Goal: Information Seeking & Learning: Learn about a topic

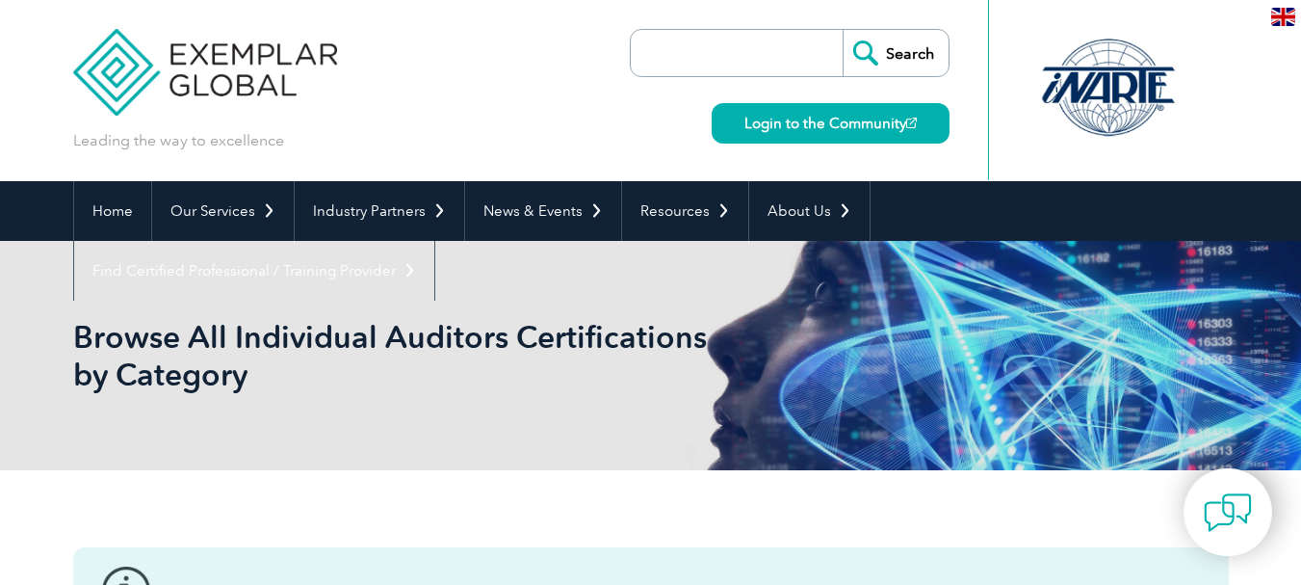
click at [743, 47] on input "search" at bounding box center [741, 53] width 202 height 46
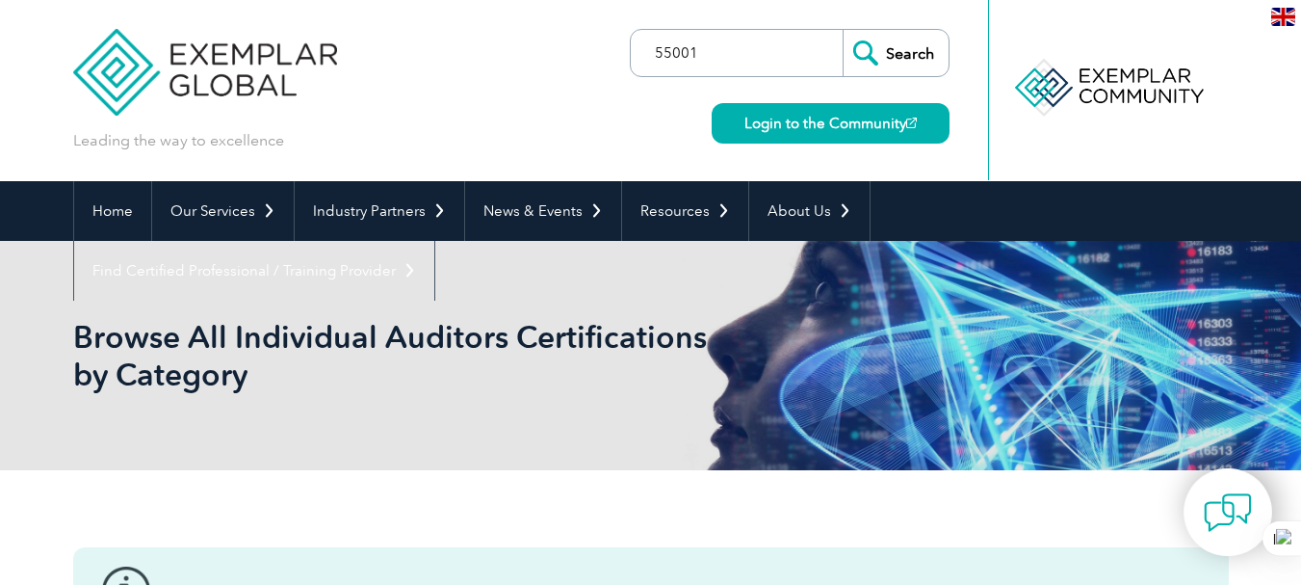
type input "55001"
click at [843, 30] on input "Search" at bounding box center [896, 53] width 106 height 46
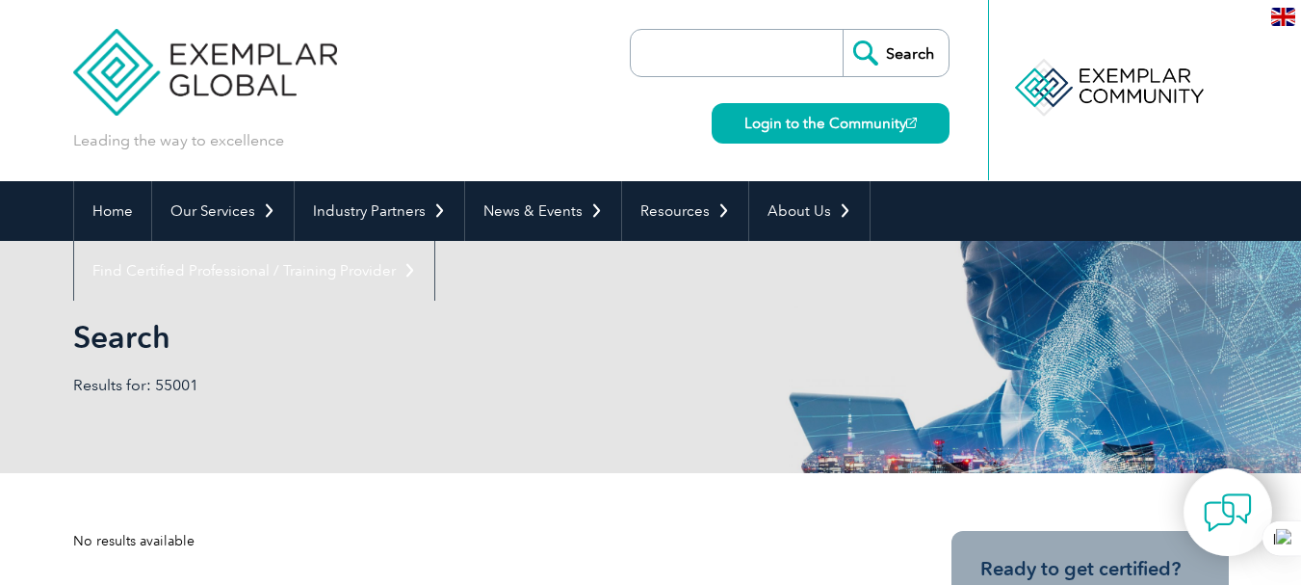
click at [747, 54] on input "search" at bounding box center [741, 53] width 202 height 46
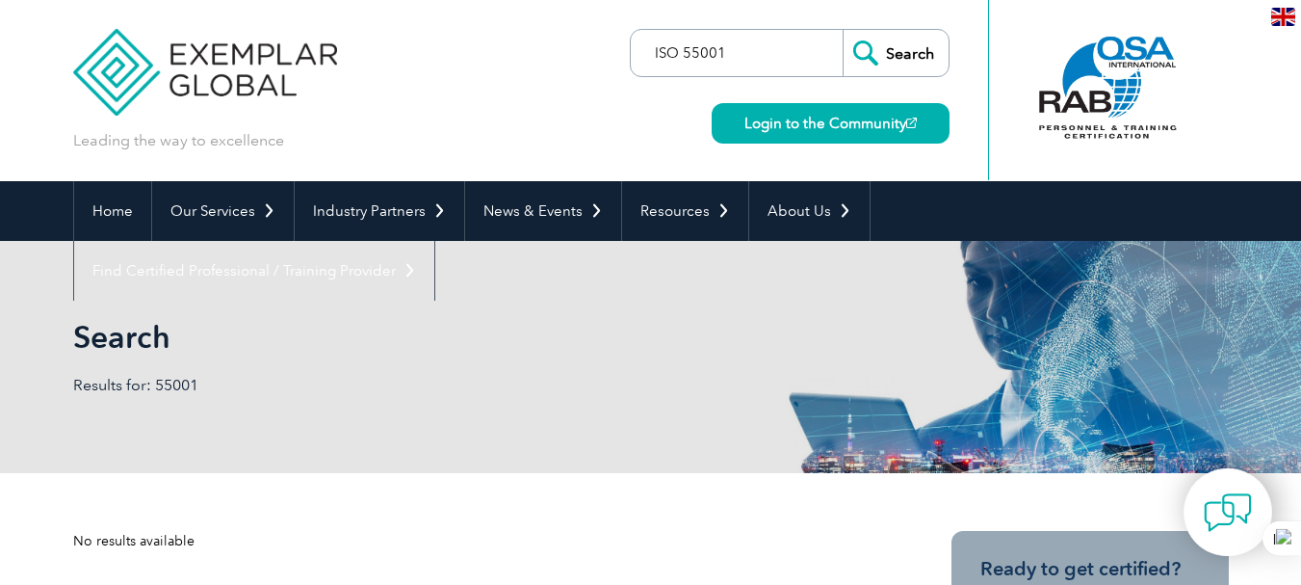
type input "ISO 55001"
click at [843, 30] on input "Search" at bounding box center [896, 53] width 106 height 46
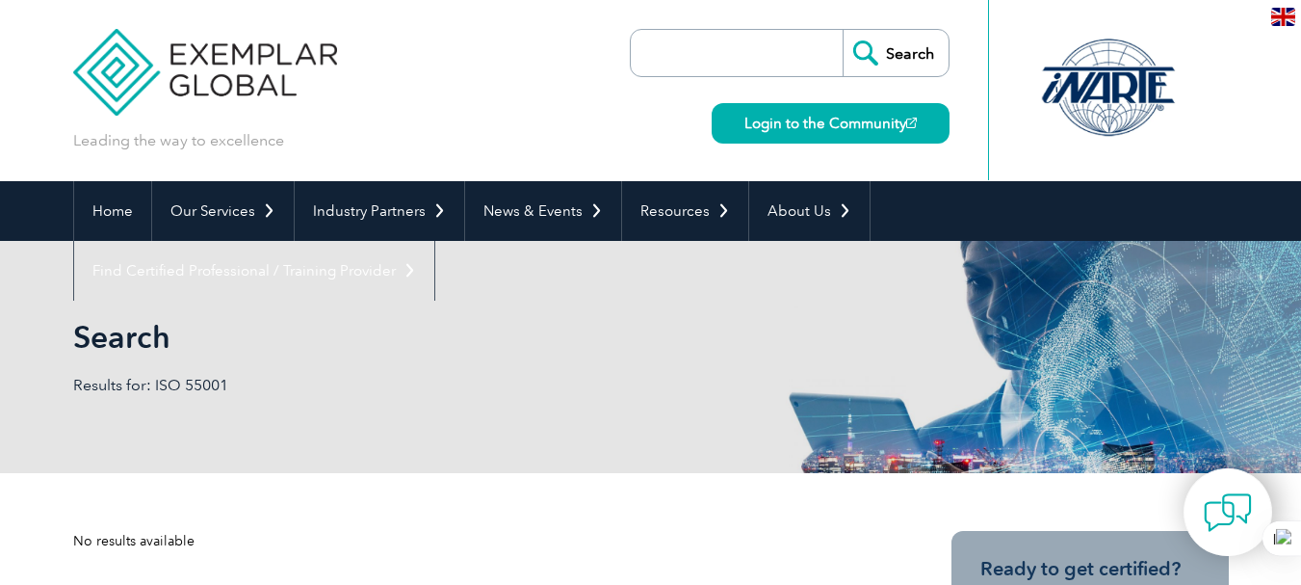
click at [783, 40] on input "search" at bounding box center [741, 53] width 202 height 46
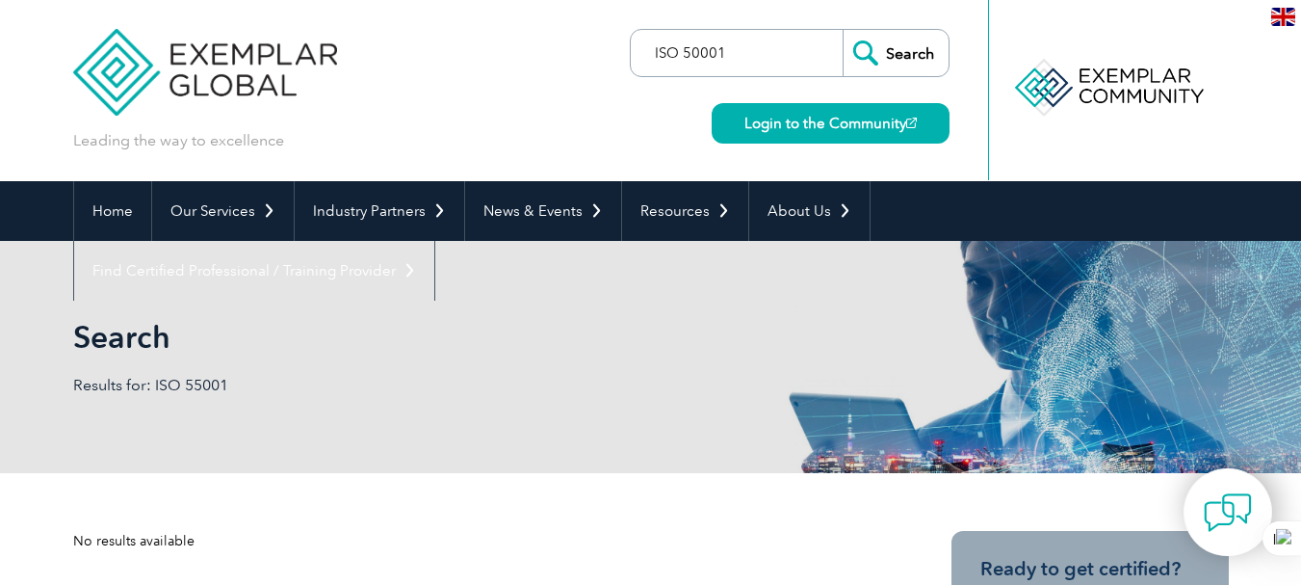
type input "ISO 50001"
click at [843, 30] on input "Search" at bounding box center [896, 53] width 106 height 46
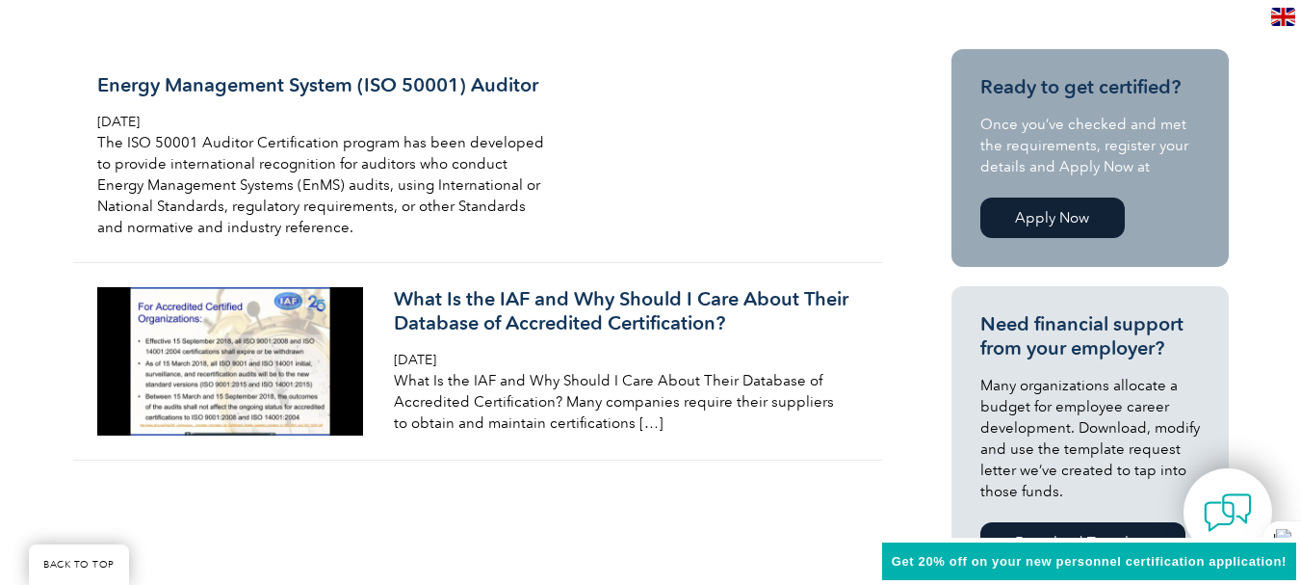
scroll to position [482, 0]
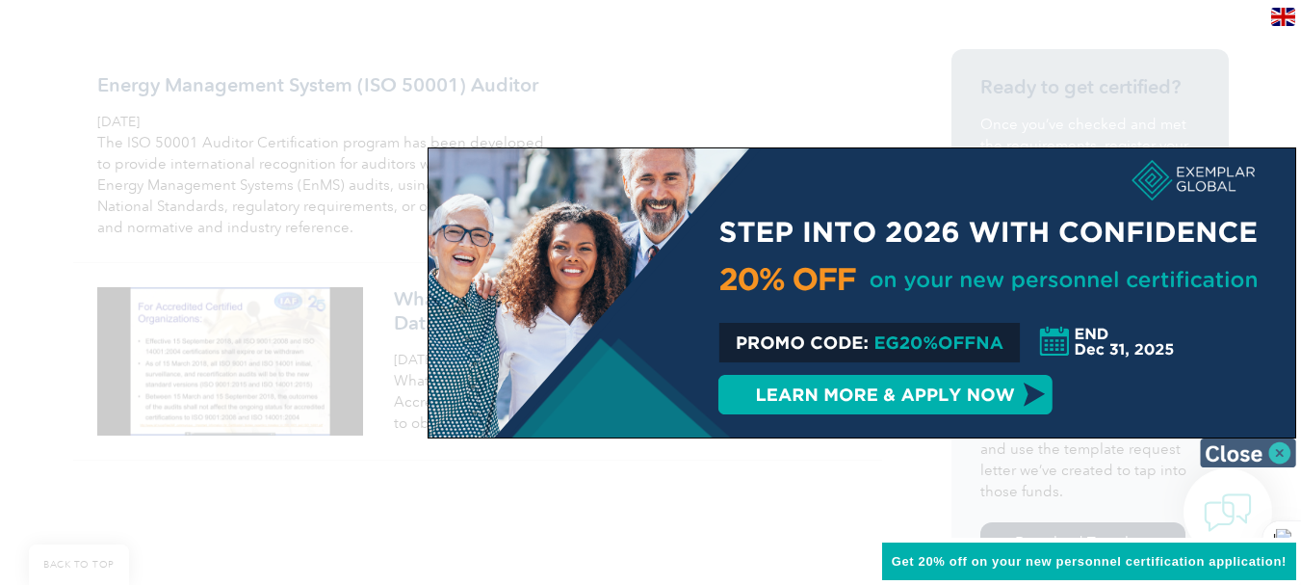
click at [1282, 461] on img at bounding box center [1248, 452] width 96 height 29
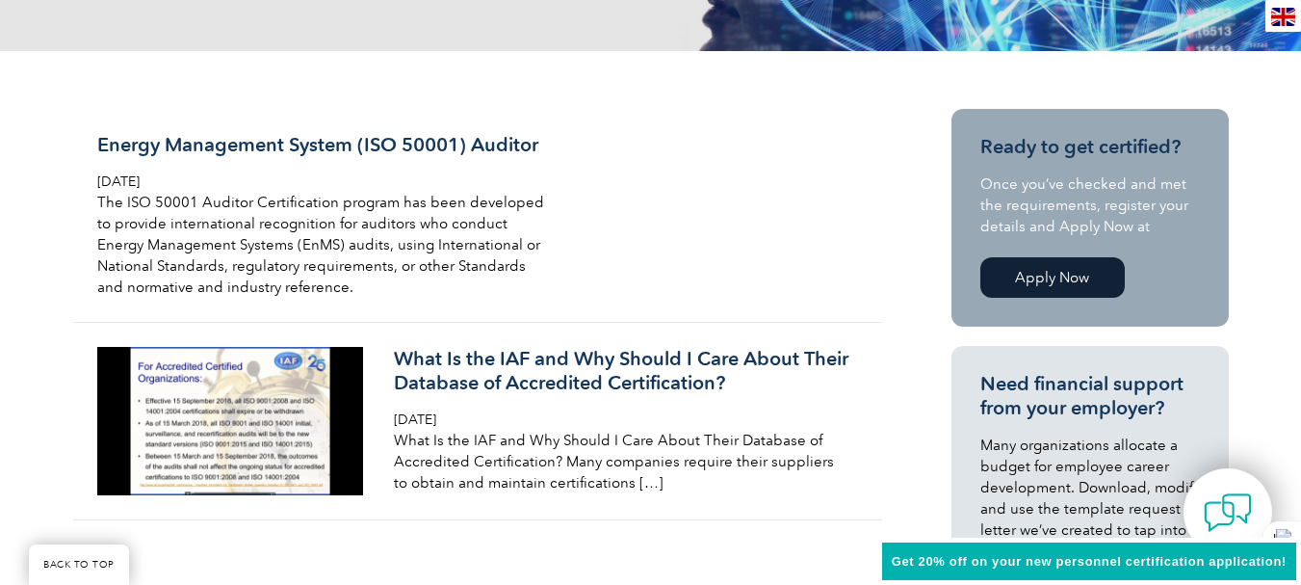
scroll to position [0, 0]
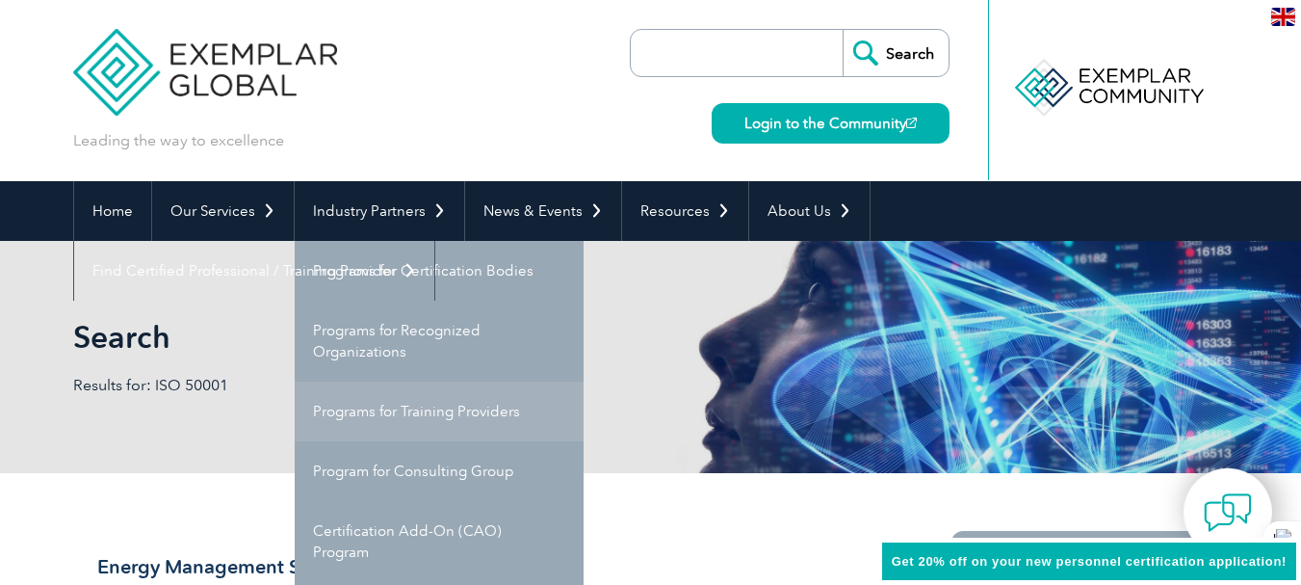
click at [409, 407] on link "Programs for Training Providers" at bounding box center [439, 411] width 289 height 60
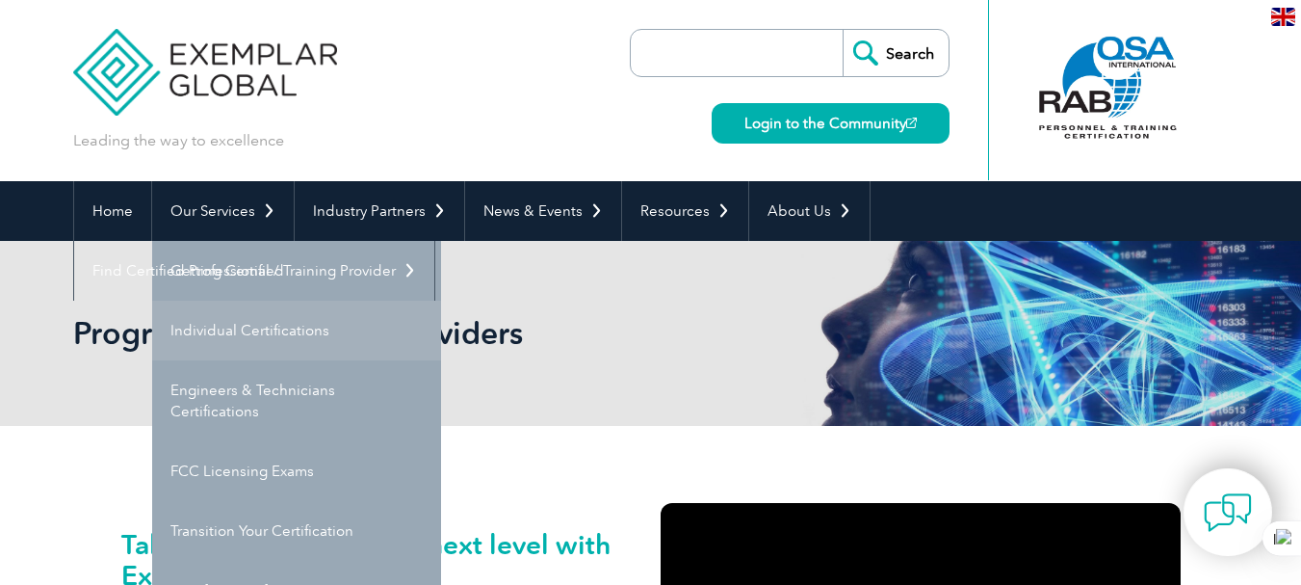
click at [274, 324] on link "Individual Certifications" at bounding box center [296, 330] width 289 height 60
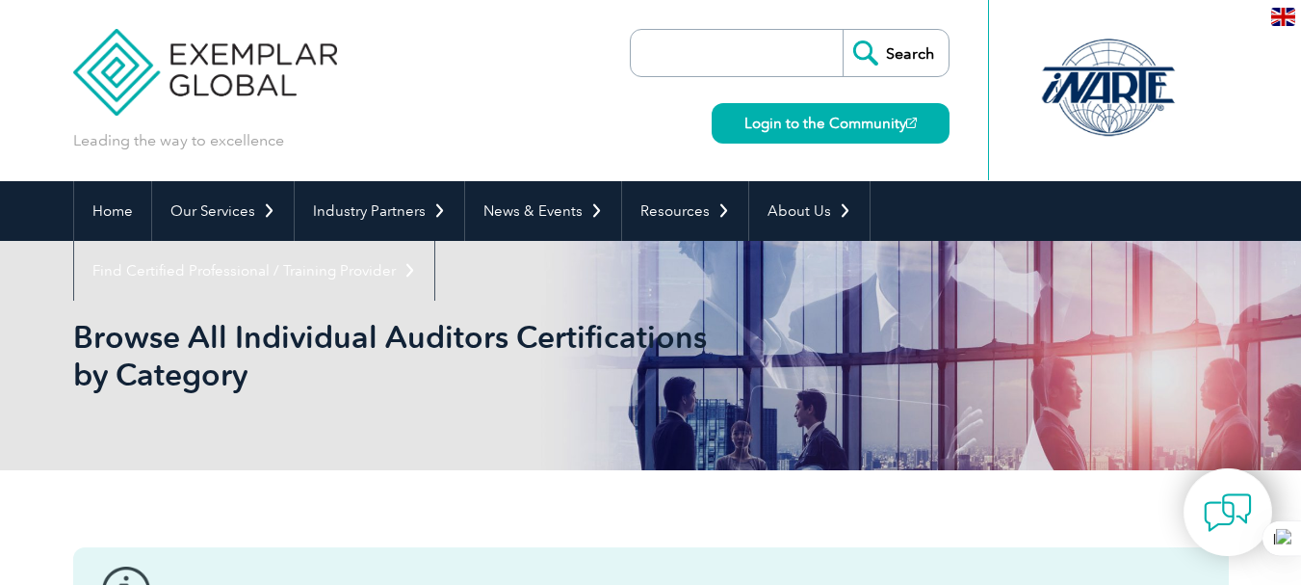
click at [768, 55] on input "search" at bounding box center [741, 53] width 202 height 46
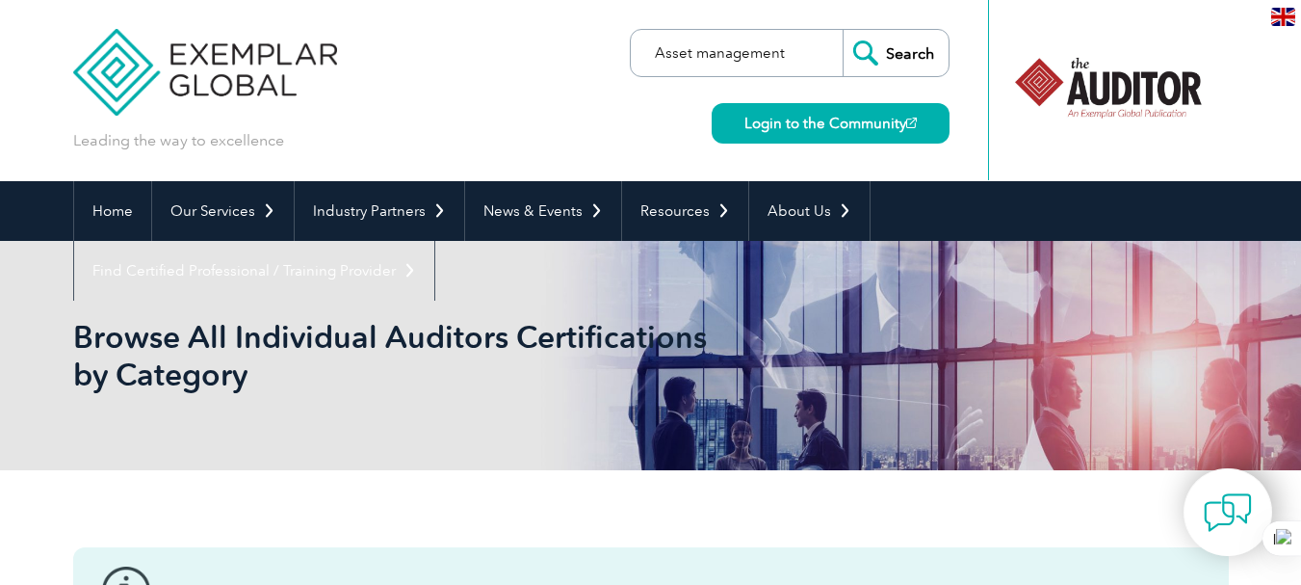
type input "Asset management"
click at [843, 30] on input "Search" at bounding box center [896, 53] width 106 height 46
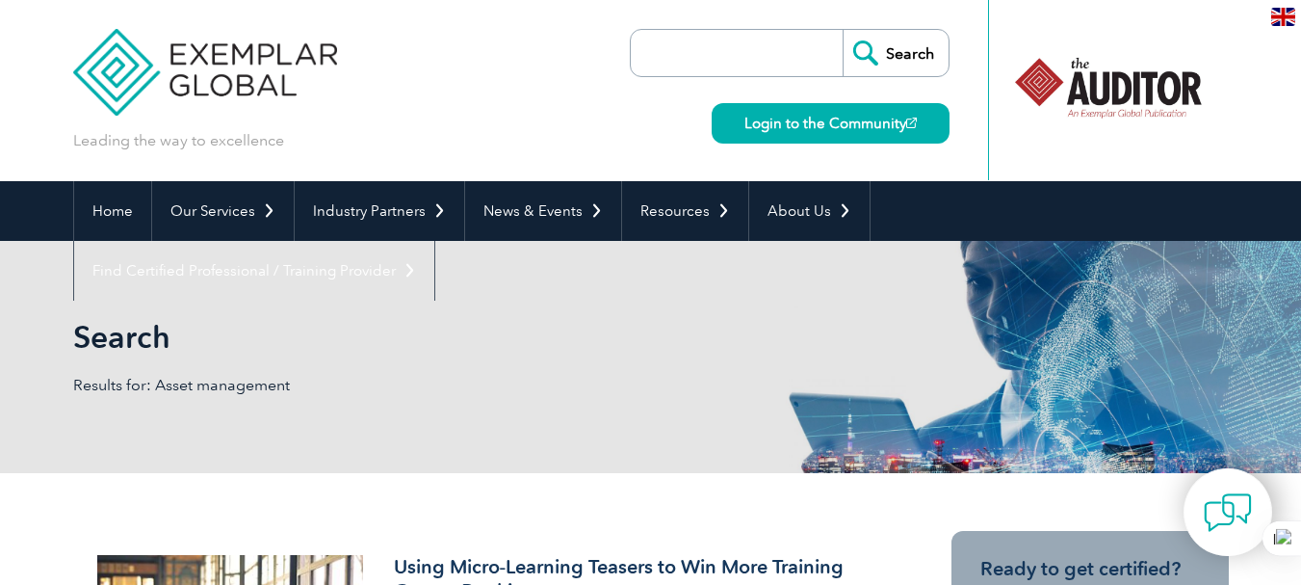
click at [659, 39] on input "search" at bounding box center [741, 53] width 202 height 46
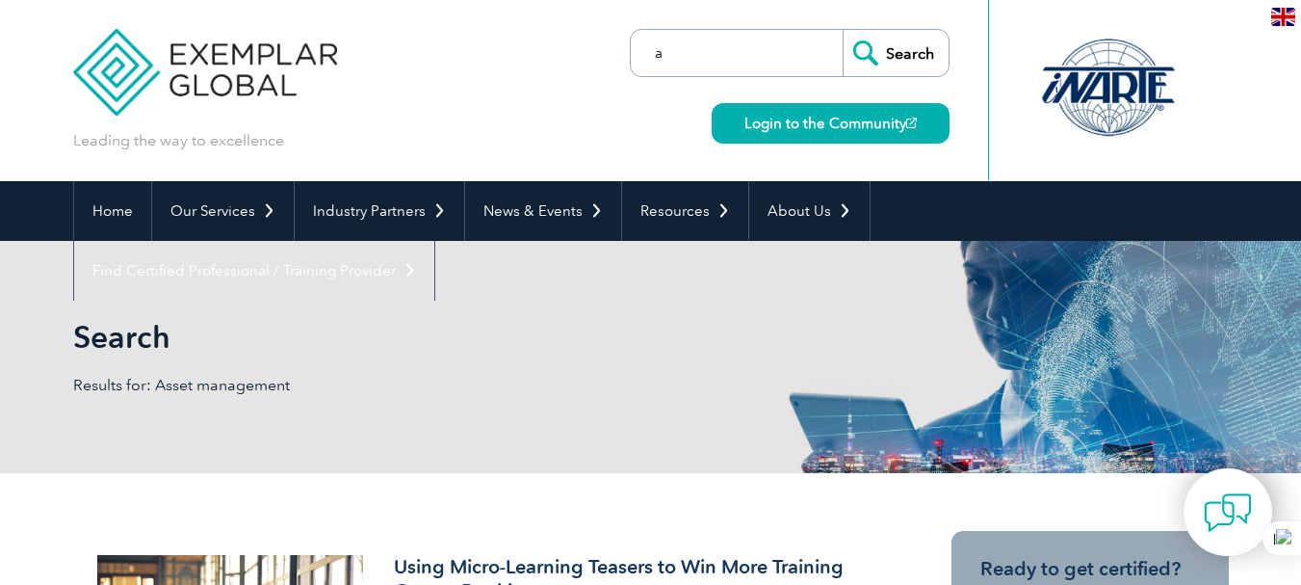
click at [716, 58] on input "a" at bounding box center [741, 53] width 202 height 46
click at [766, 58] on input "a" at bounding box center [741, 53] width 202 height 46
click at [770, 59] on input "a" at bounding box center [741, 53] width 202 height 46
click at [784, 58] on input "a" at bounding box center [741, 53] width 202 height 46
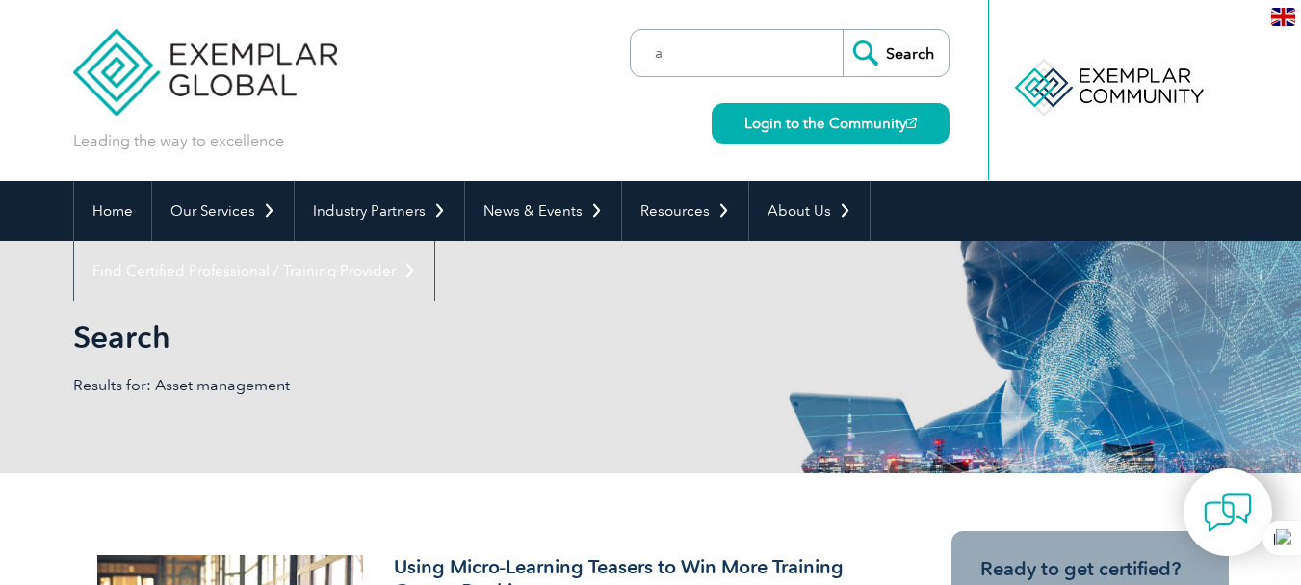
click at [603, 105] on div "Leading the way to excellence a ▼" at bounding box center [651, 90] width 1156 height 181
click at [743, 71] on input "a" at bounding box center [741, 53] width 202 height 46
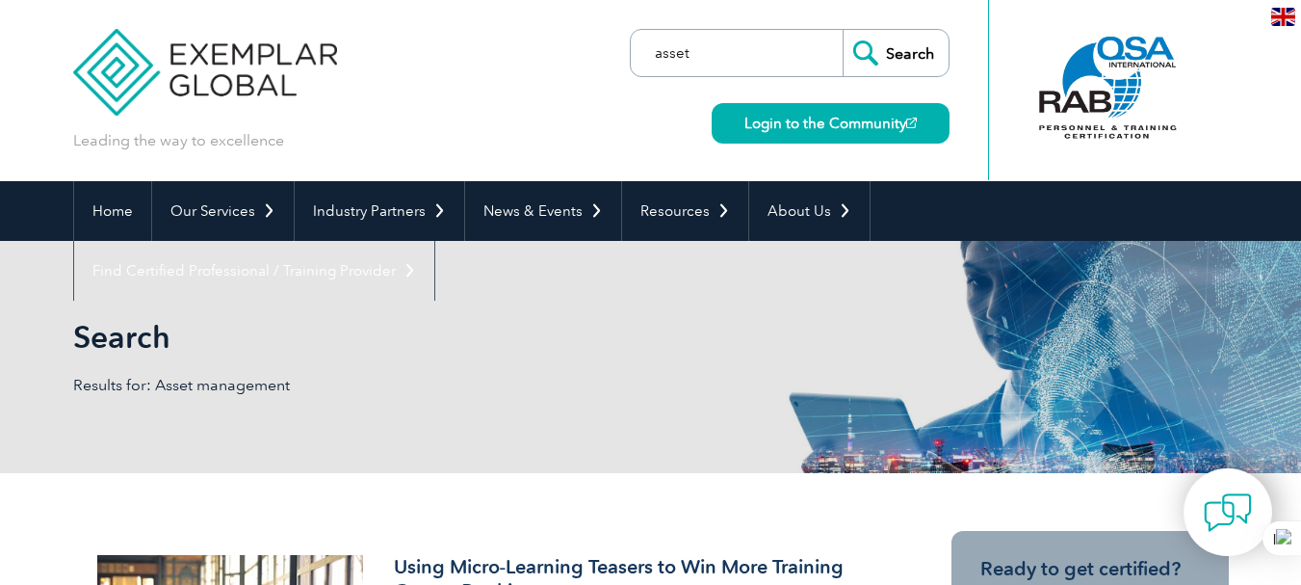
type input "asset"
click at [843, 30] on input "Search" at bounding box center [896, 53] width 106 height 46
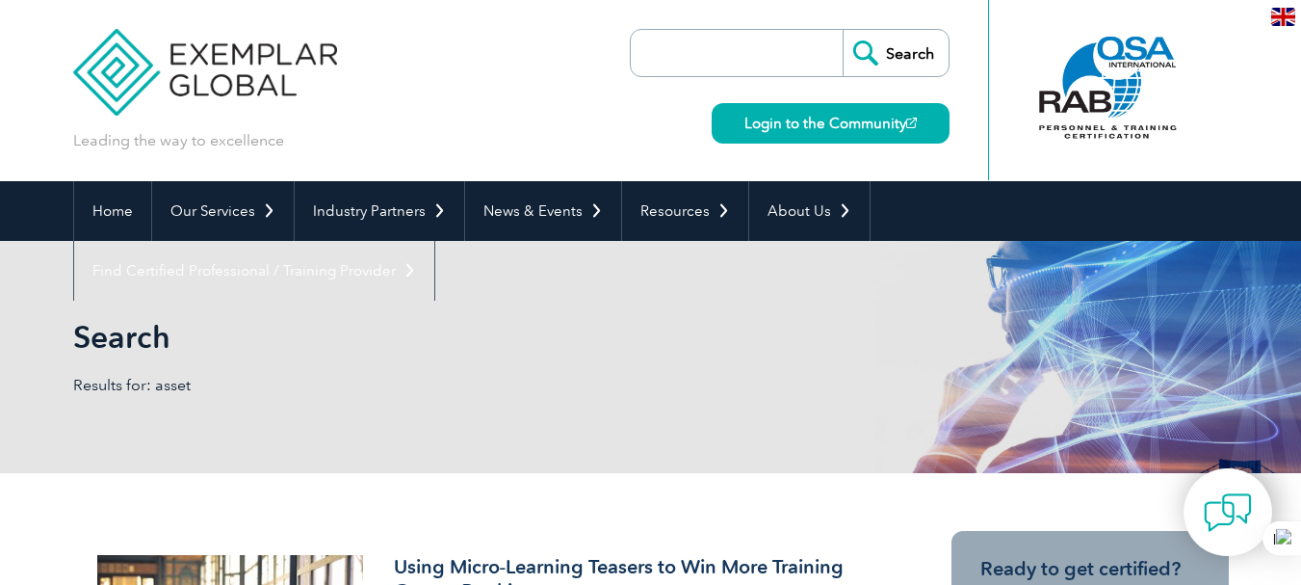
click at [792, 60] on input "search" at bounding box center [741, 53] width 202 height 46
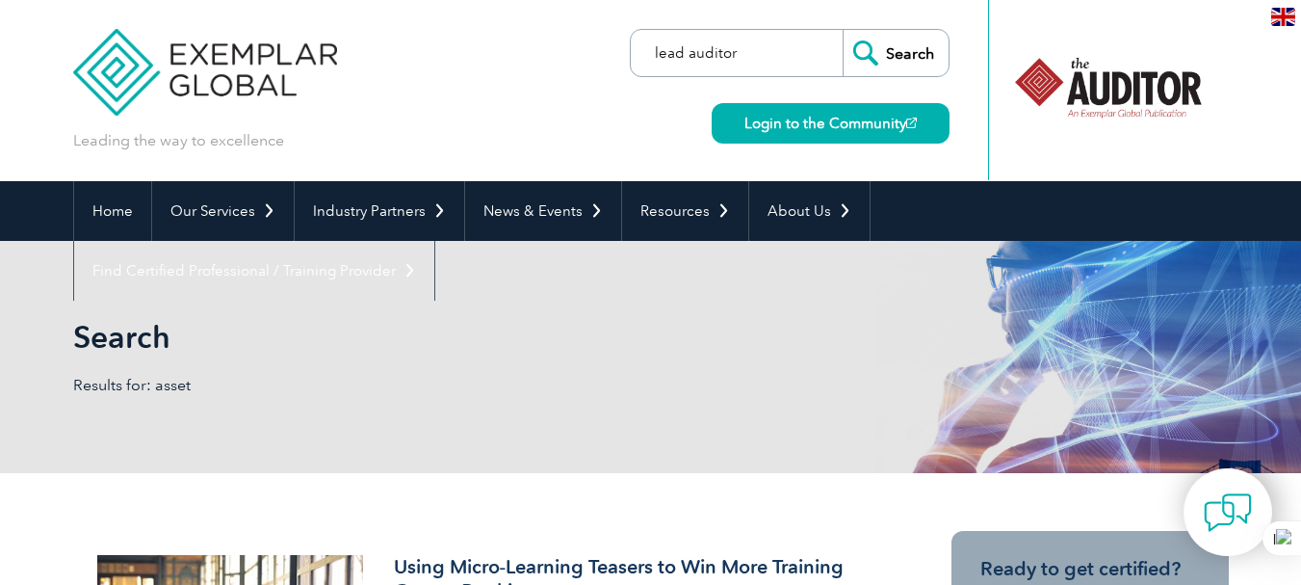
type input "lead auditor"
click at [843, 30] on input "Search" at bounding box center [896, 53] width 106 height 46
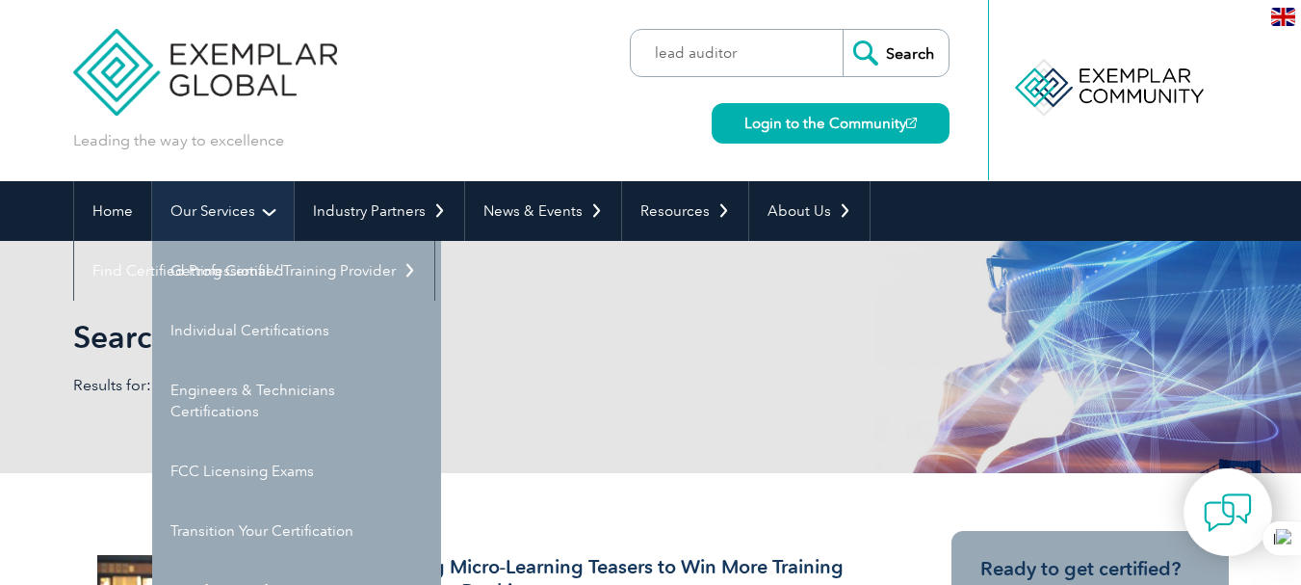
click at [214, 218] on link "Our Services" at bounding box center [223, 211] width 142 height 60
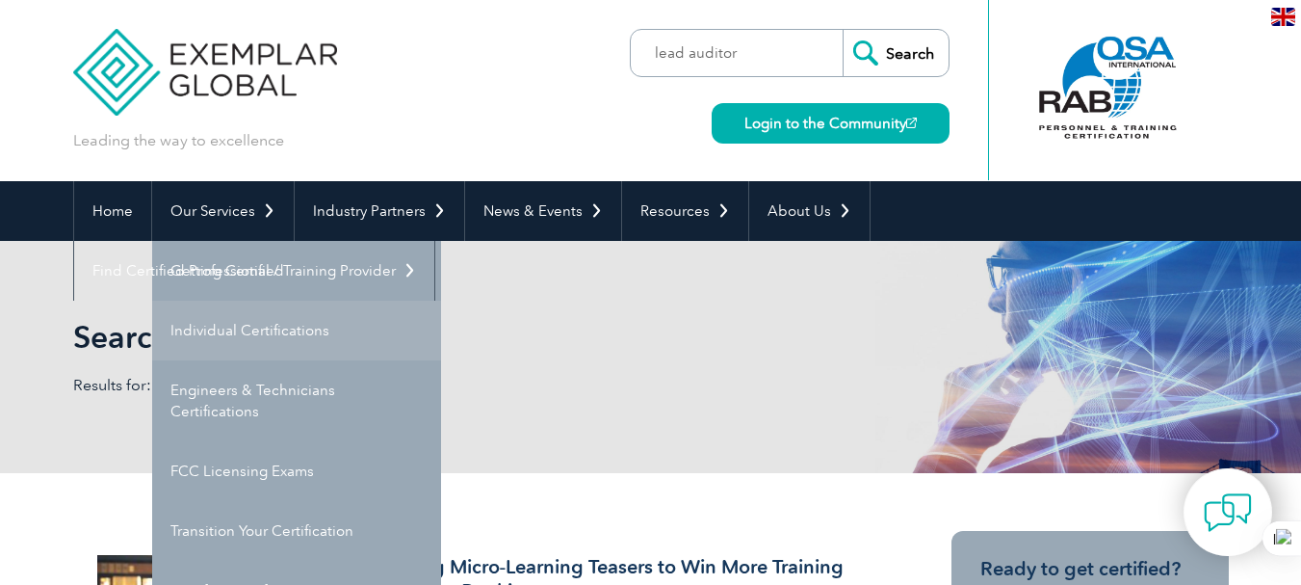
click at [284, 337] on link "Individual Certifications" at bounding box center [296, 330] width 289 height 60
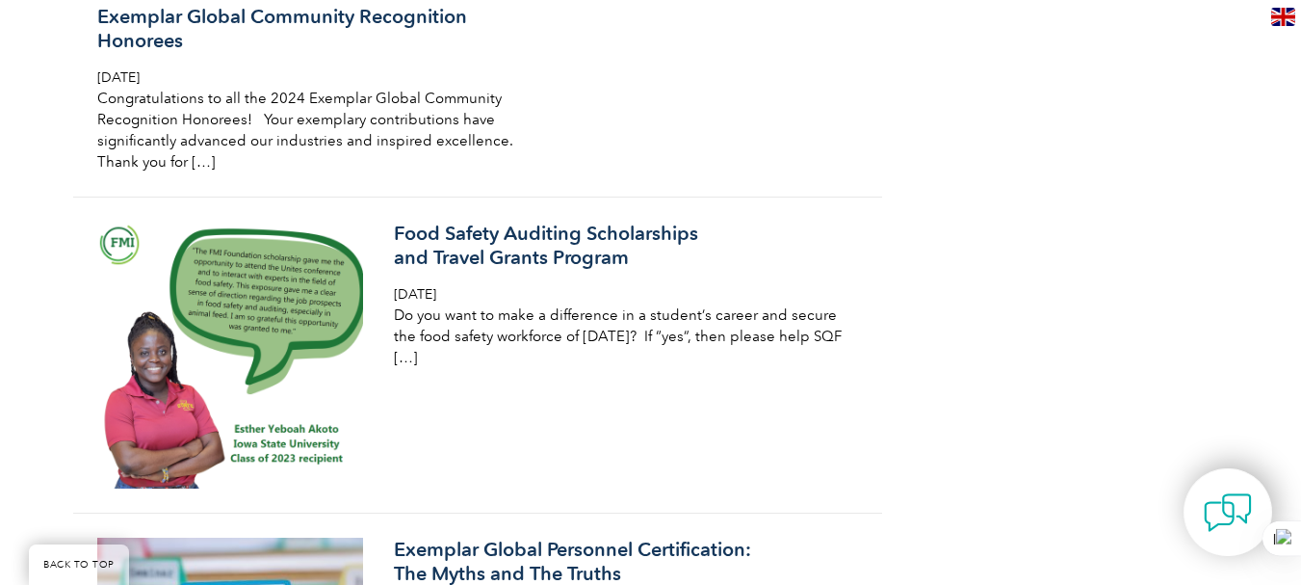
scroll to position [9128, 0]
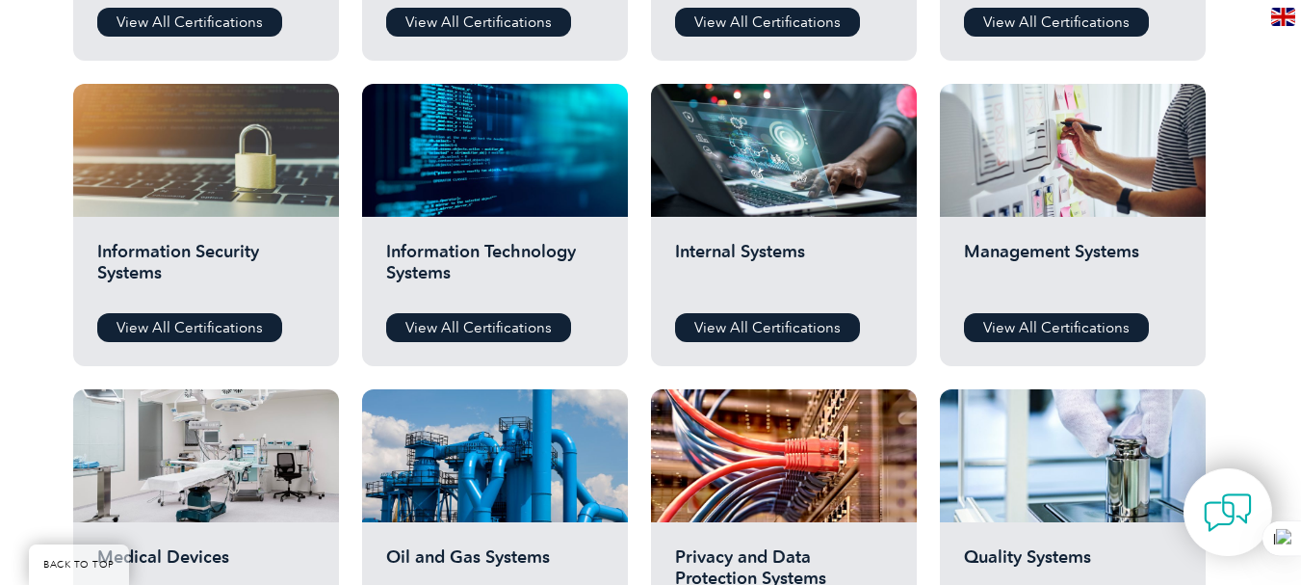
scroll to position [967, 0]
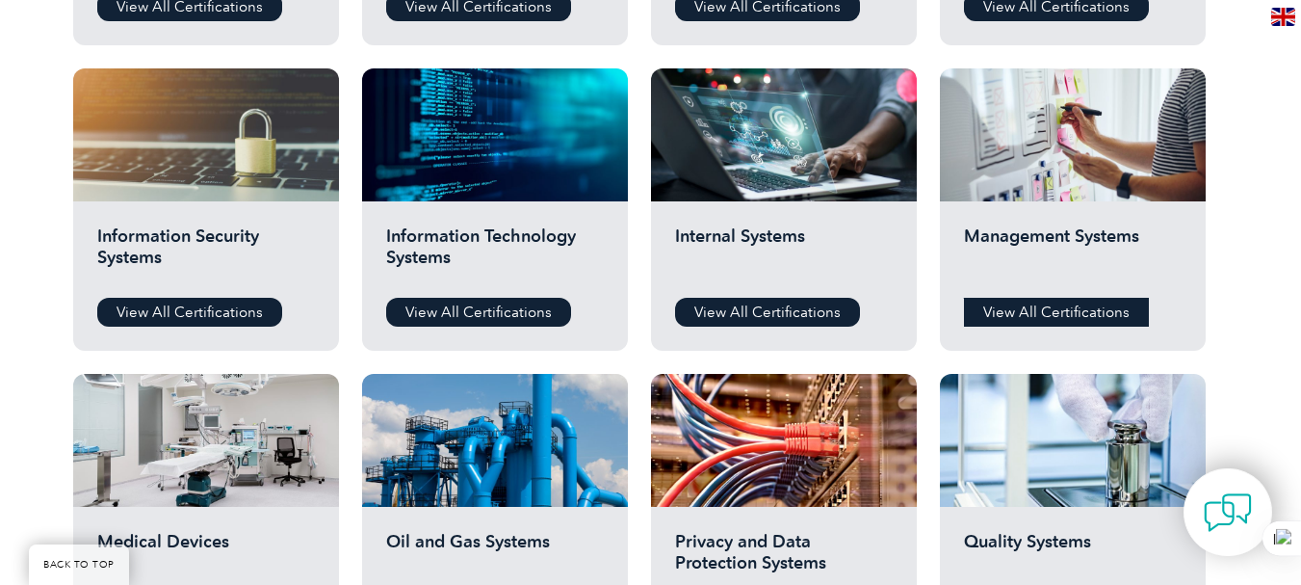
click at [1053, 312] on link "View All Certifications" at bounding box center [1056, 312] width 185 height 29
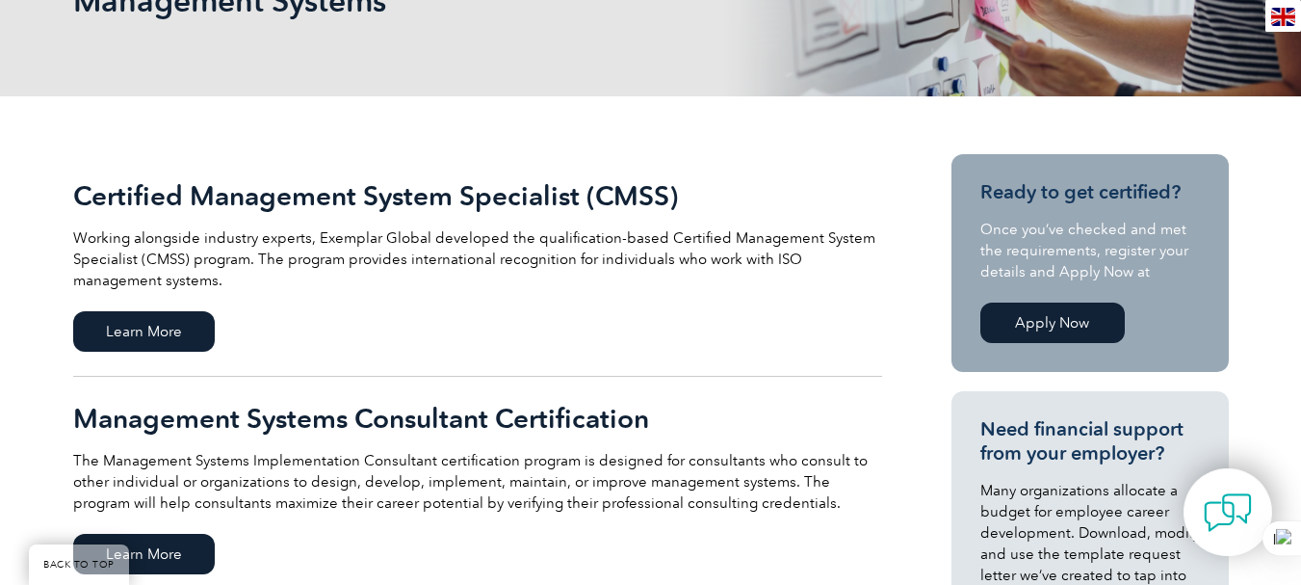
scroll to position [362, 0]
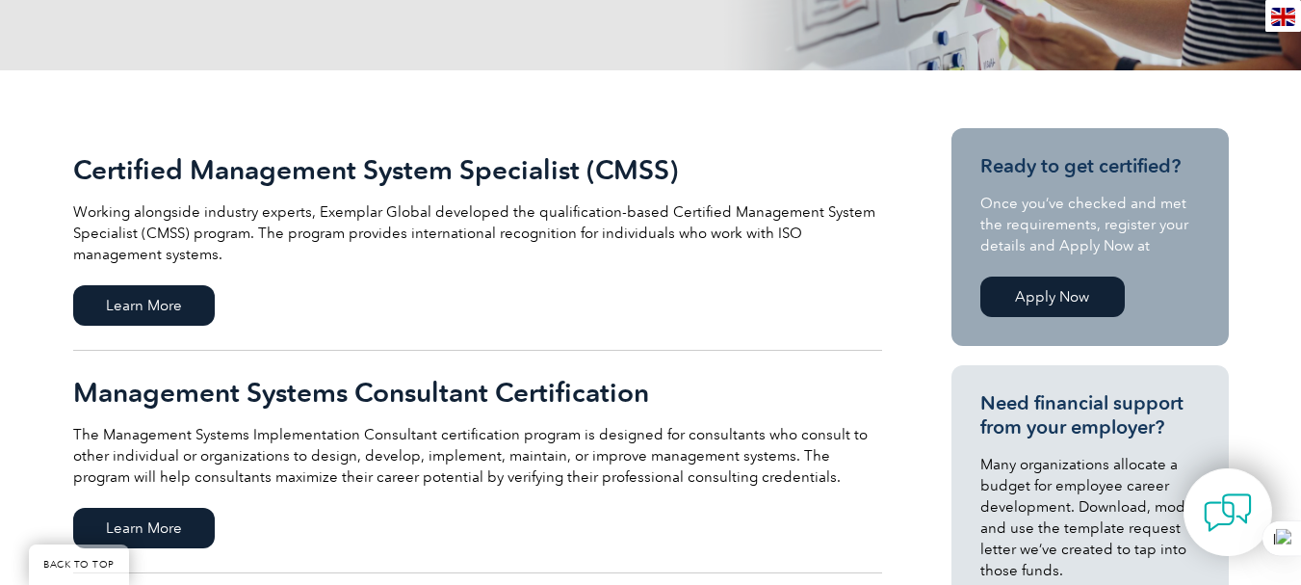
drag, startPoint x: 1305, startPoint y: 92, endPoint x: 1295, endPoint y: 175, distance: 83.4
click at [162, 322] on span "Learn More" at bounding box center [144, 305] width 142 height 40
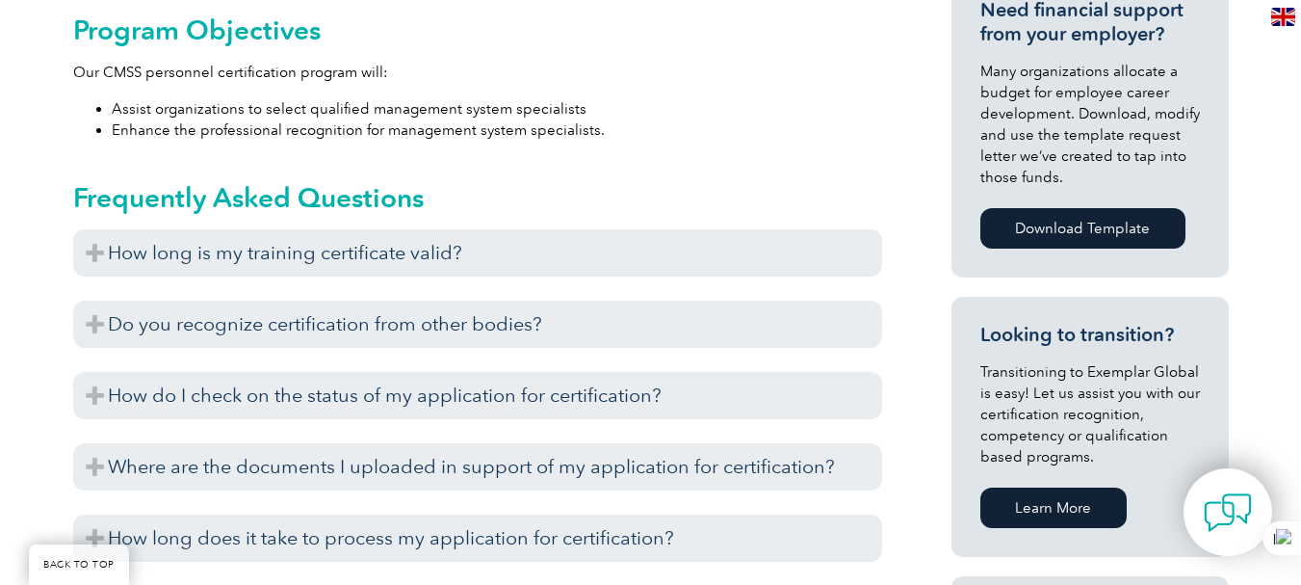
scroll to position [909, 0]
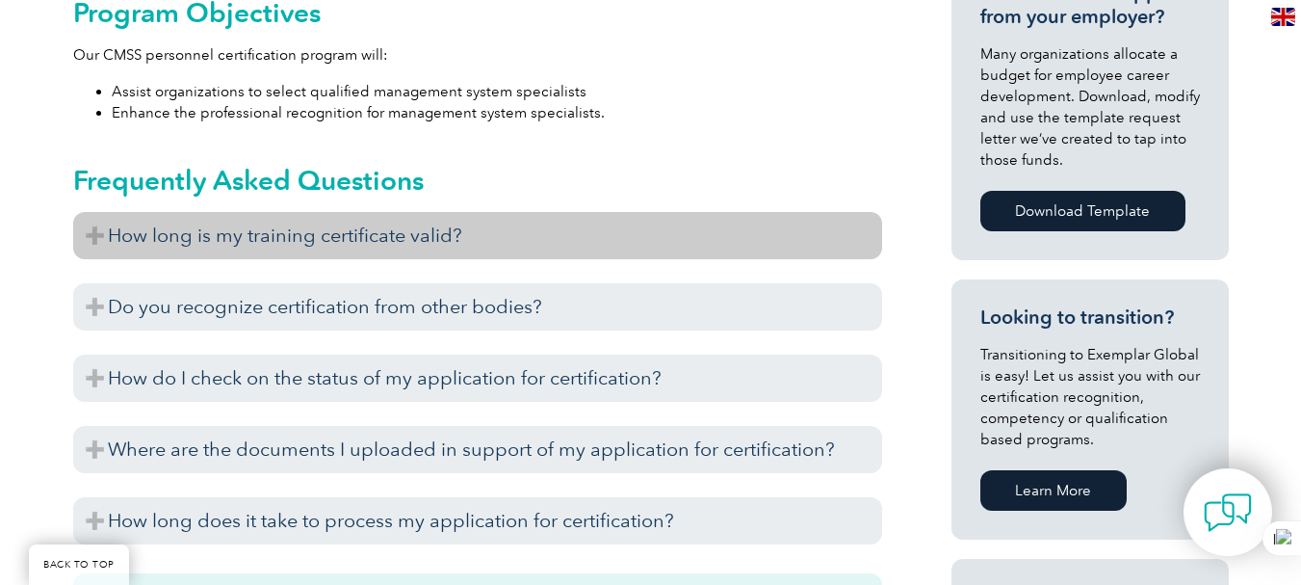
click at [394, 239] on h3 "How long is my training certificate valid?" at bounding box center [477, 235] width 809 height 47
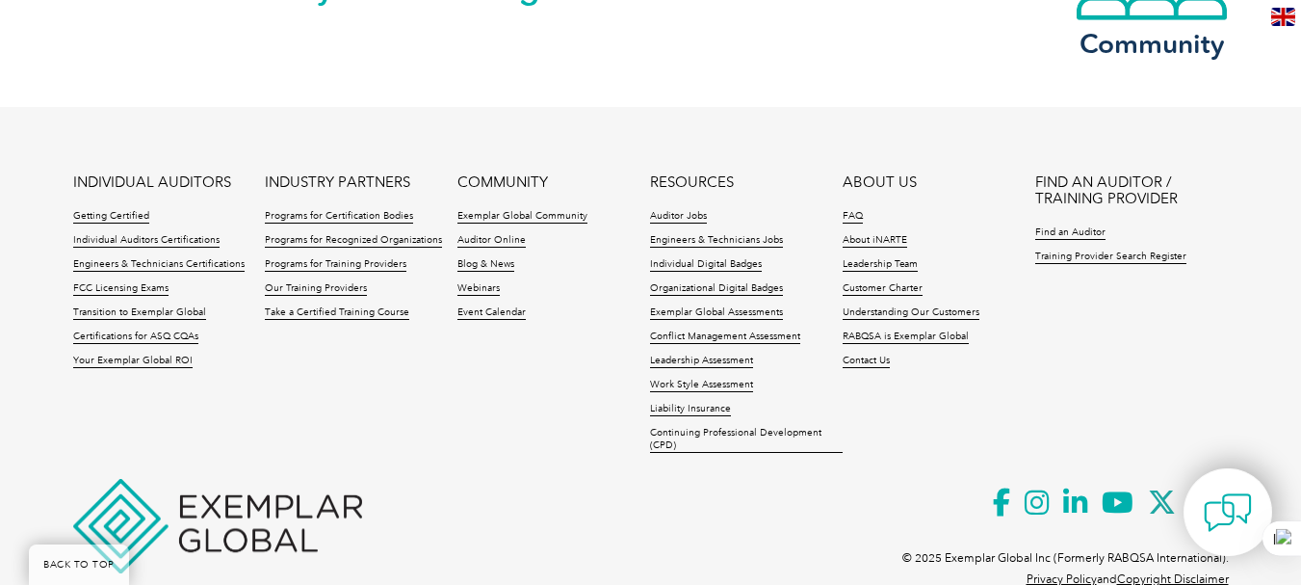
scroll to position [2878, 0]
